Goal: Task Accomplishment & Management: Manage account settings

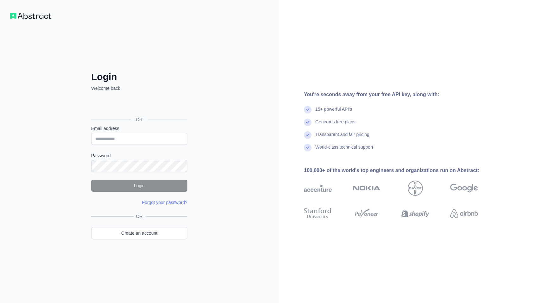
click at [0, 303] on com-1password-button at bounding box center [0, 303] width 0 height 0
click at [142, 141] on input "Email address" at bounding box center [139, 139] width 96 height 12
paste input "**********"
type input "**********"
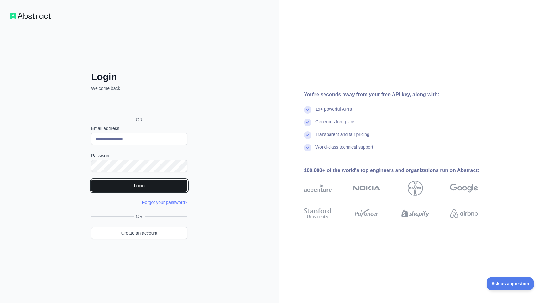
click at [147, 184] on button "Login" at bounding box center [139, 186] width 96 height 12
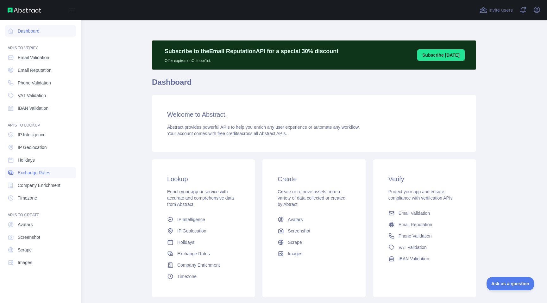
click at [37, 170] on span "Exchange Rates" at bounding box center [34, 173] width 33 height 6
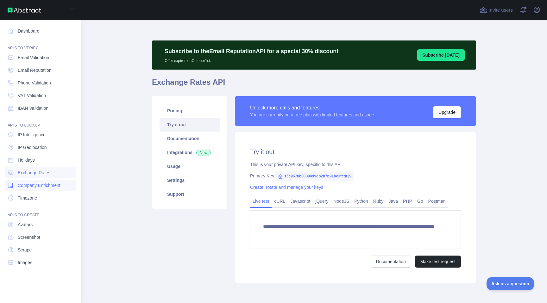
click at [37, 183] on span "Company Enrichment" at bounding box center [39, 185] width 43 height 6
click at [37, 199] on span "Timezone" at bounding box center [27, 198] width 19 height 6
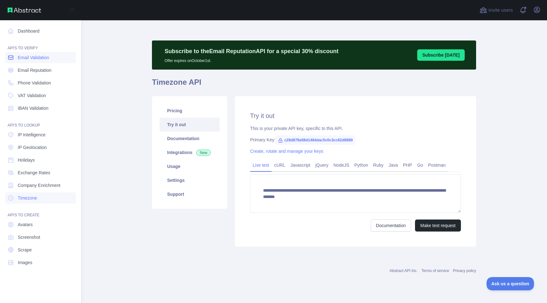
click at [32, 59] on span "Email Validation" at bounding box center [33, 57] width 31 height 6
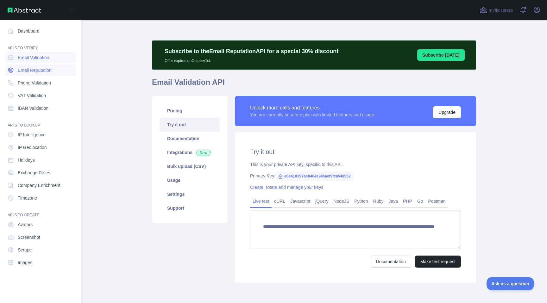
click at [33, 69] on span "Email Reputation" at bounding box center [35, 70] width 34 height 6
click at [36, 79] on link "Phone Validation" at bounding box center [40, 82] width 71 height 11
click at [35, 93] on span "VAT Validation" at bounding box center [32, 95] width 28 height 6
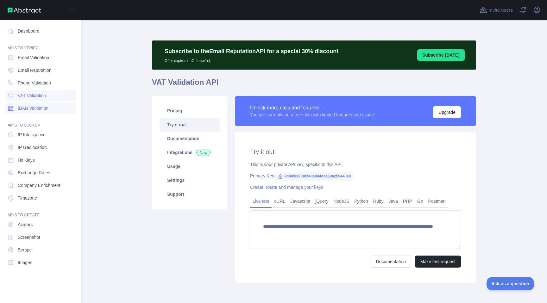
click at [35, 111] on span "IBAN Validation" at bounding box center [33, 108] width 31 height 6
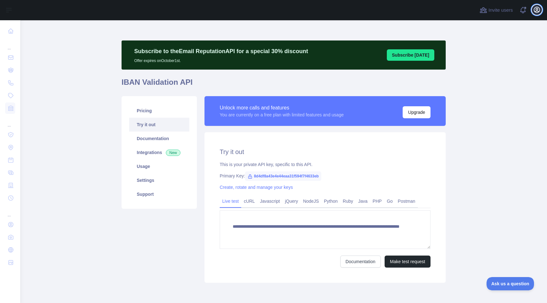
click at [536, 14] on button "Open user menu" at bounding box center [537, 10] width 10 height 10
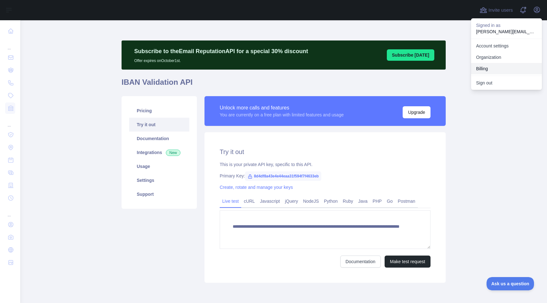
click at [489, 67] on button "Billing" at bounding box center [506, 68] width 71 height 11
